Goal: Information Seeking & Learning: Learn about a topic

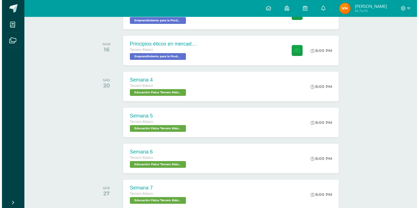
scroll to position [256, 0]
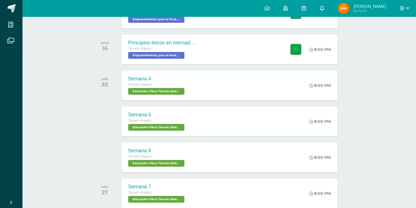
click at [325, 12] on link at bounding box center [322, 8] width 18 height 17
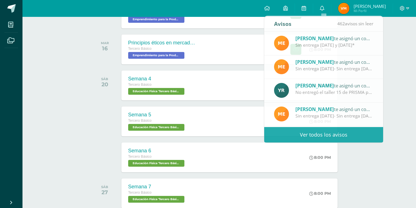
click at [107, 89] on div "SÁB 20" at bounding box center [106, 85] width 28 height 30
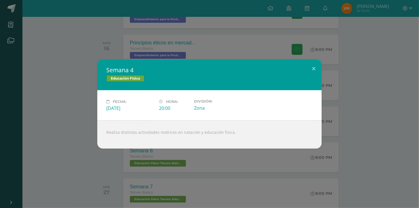
click at [48, 68] on div "Semana 4 Educación Física Fecha: [DATE] Hora: 20:00 División: Zona" at bounding box center [209, 103] width 415 height 89
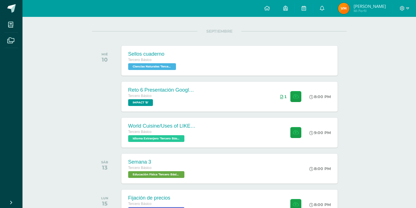
scroll to position [66, 0]
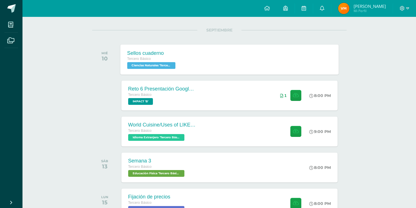
click at [160, 69] on div "Sellos cuaderno Tercero Básico Ciencias Naturales 'Tercero Básico B'" at bounding box center [151, 59] width 63 height 30
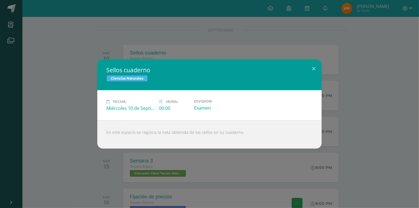
click at [90, 143] on div "Sellos cuaderno Ciencias Naturales Fecha: [DATE] Hora: 00:00 División:" at bounding box center [209, 103] width 415 height 89
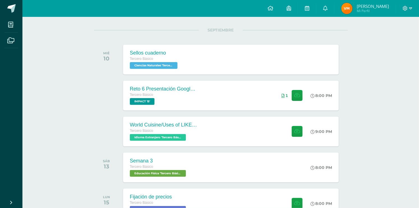
click at [90, 143] on div "Sellos cuaderno Ciencias Naturales Fecha: [DATE] Hora: 00:00 División:" at bounding box center [209, 103] width 415 height 89
click at [168, 81] on div "Reto 6 Presentación Google Slides Clase 3 y 4 Tercero Básico IMPACT 'B'" at bounding box center [161, 95] width 82 height 30
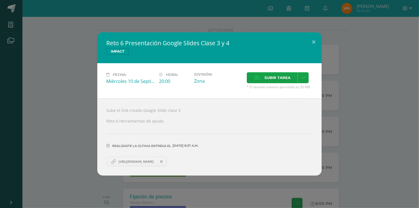
click at [76, 130] on div "Reto 6 Presentación Google Slides Clase 3 y 4 IMPACT Fecha: [DATE] Hora: 20:00 …" at bounding box center [209, 103] width 415 height 143
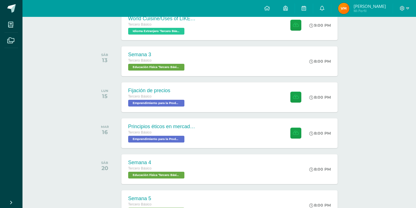
scroll to position [174, 0]
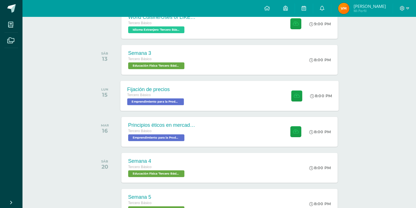
click at [140, 101] on span "Emprendimiento para la Productividad 'Tercero Básico B'" at bounding box center [155, 101] width 57 height 7
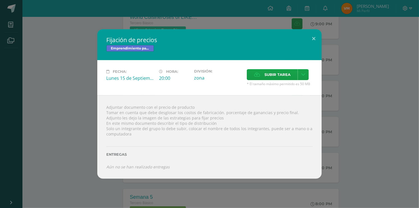
click at [82, 141] on div "Fijación de precios Emprendimiento para la Productividad Fecha: [DATE] Hora: 20…" at bounding box center [209, 103] width 415 height 149
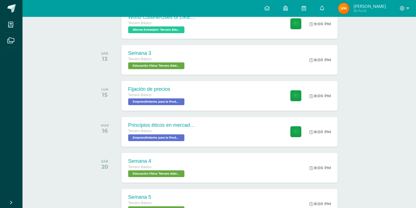
click at [169, 136] on span "Emprendimiento para la Productividad 'Tercero Básico B'" at bounding box center [156, 137] width 56 height 7
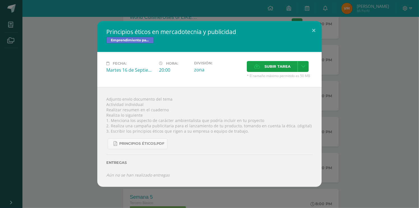
click at [45, 145] on div "Principios éticos en mercadotecnia y publicidad Emprendimiento para la Producti…" at bounding box center [209, 104] width 415 height 166
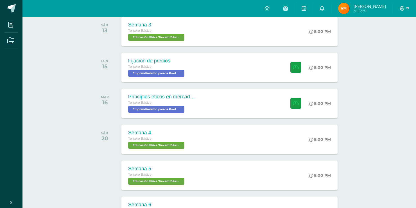
scroll to position [0, 0]
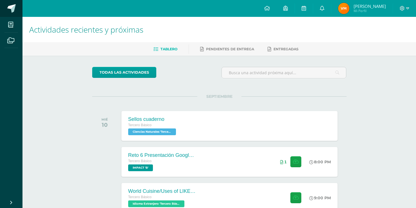
click at [8, 11] on span at bounding box center [11, 8] width 8 height 8
click at [327, 9] on span "1" at bounding box center [325, 10] width 6 height 6
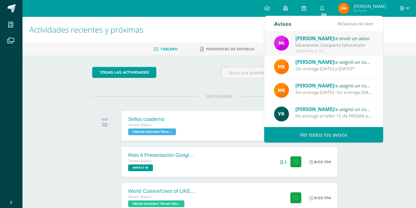
click at [306, 53] on div "Septiembre 10" at bounding box center [334, 51] width 78 height 5
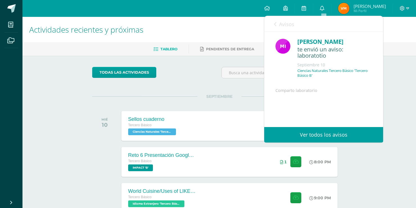
scroll to position [45, 0]
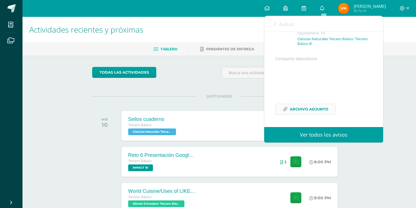
click at [299, 105] on span "Archivo Adjunto" at bounding box center [308, 109] width 38 height 10
